Goal: Task Accomplishment & Management: Use online tool/utility

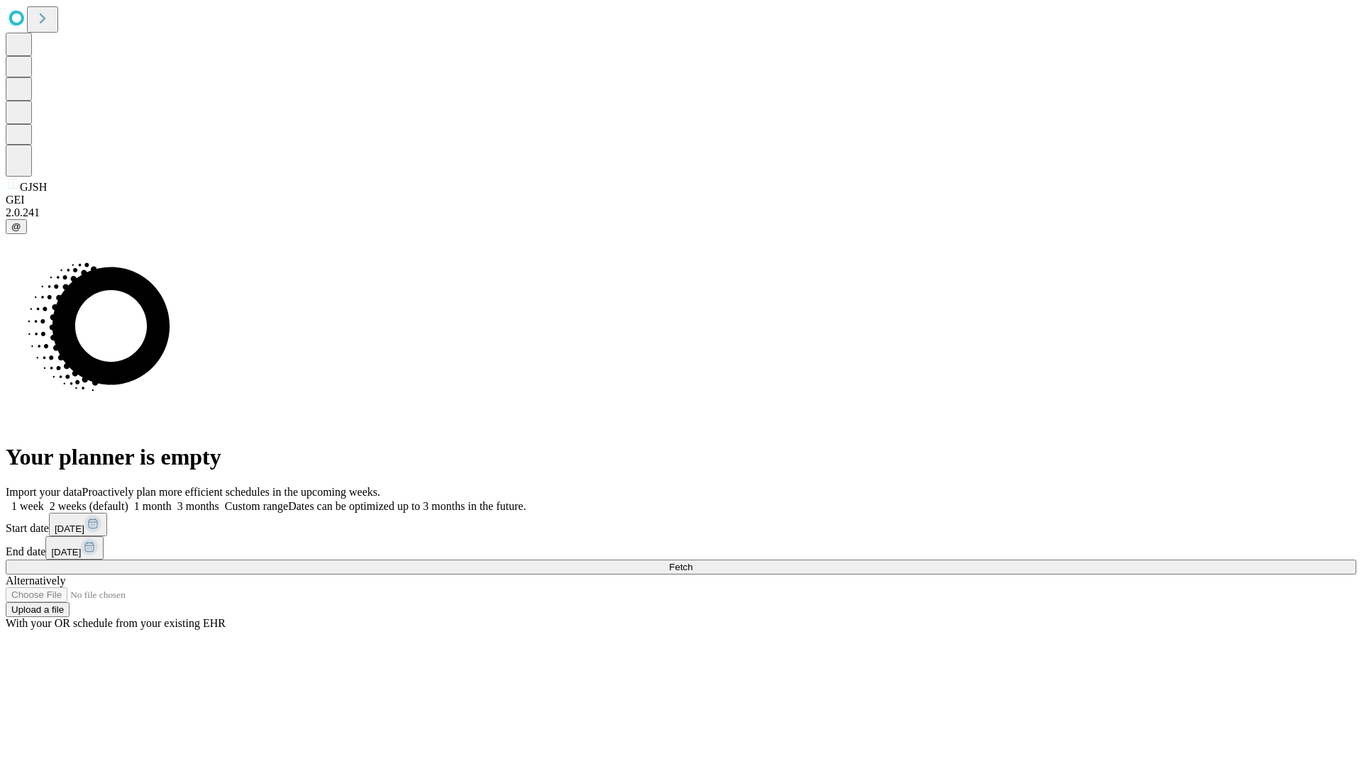
click at [693, 562] on span "Fetch" at bounding box center [680, 567] width 23 height 11
